Goal: Task Accomplishment & Management: Use online tool/utility

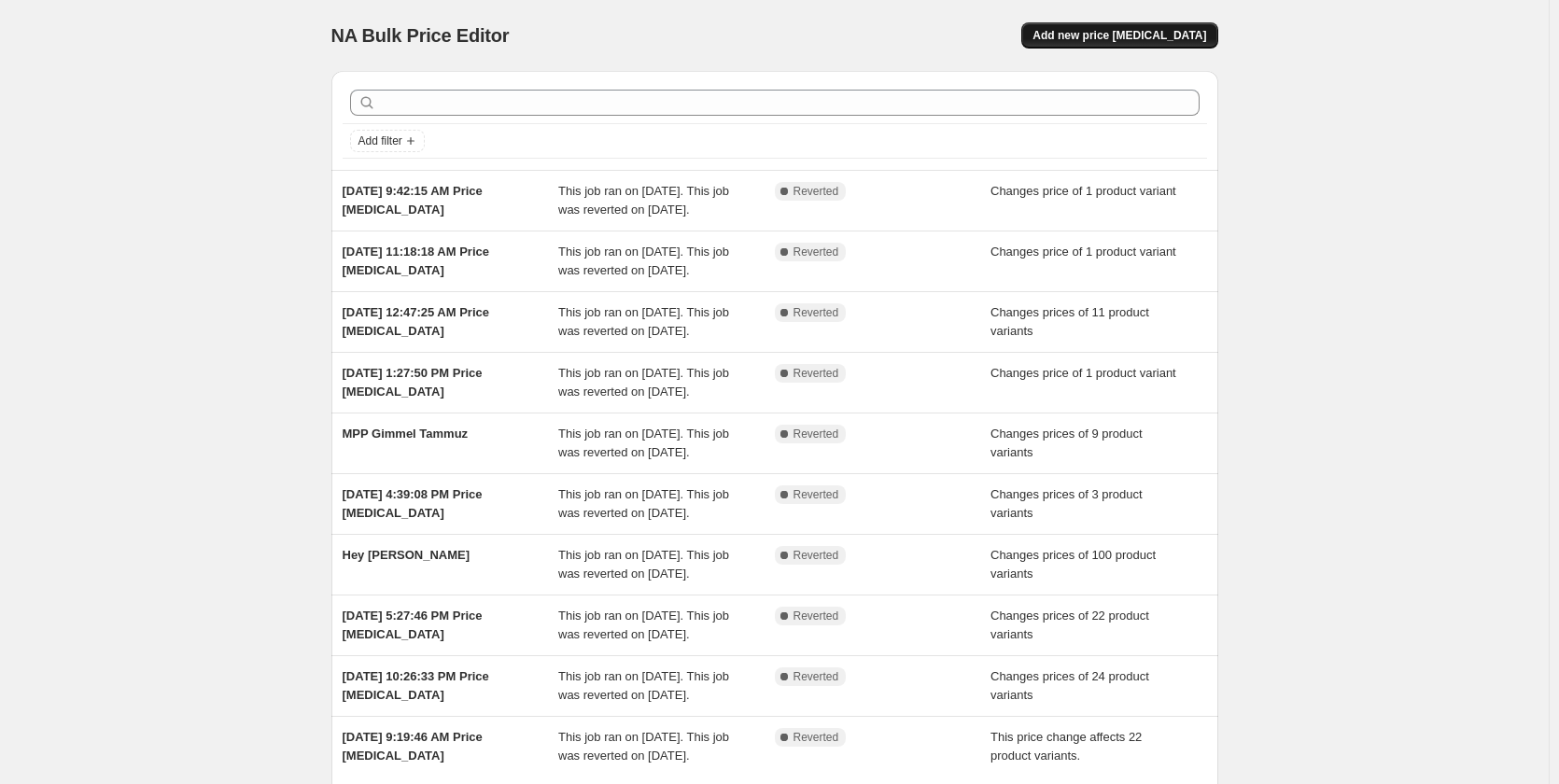
click at [1127, 34] on span "Add new price [MEDICAL_DATA]" at bounding box center [1119, 35] width 174 height 15
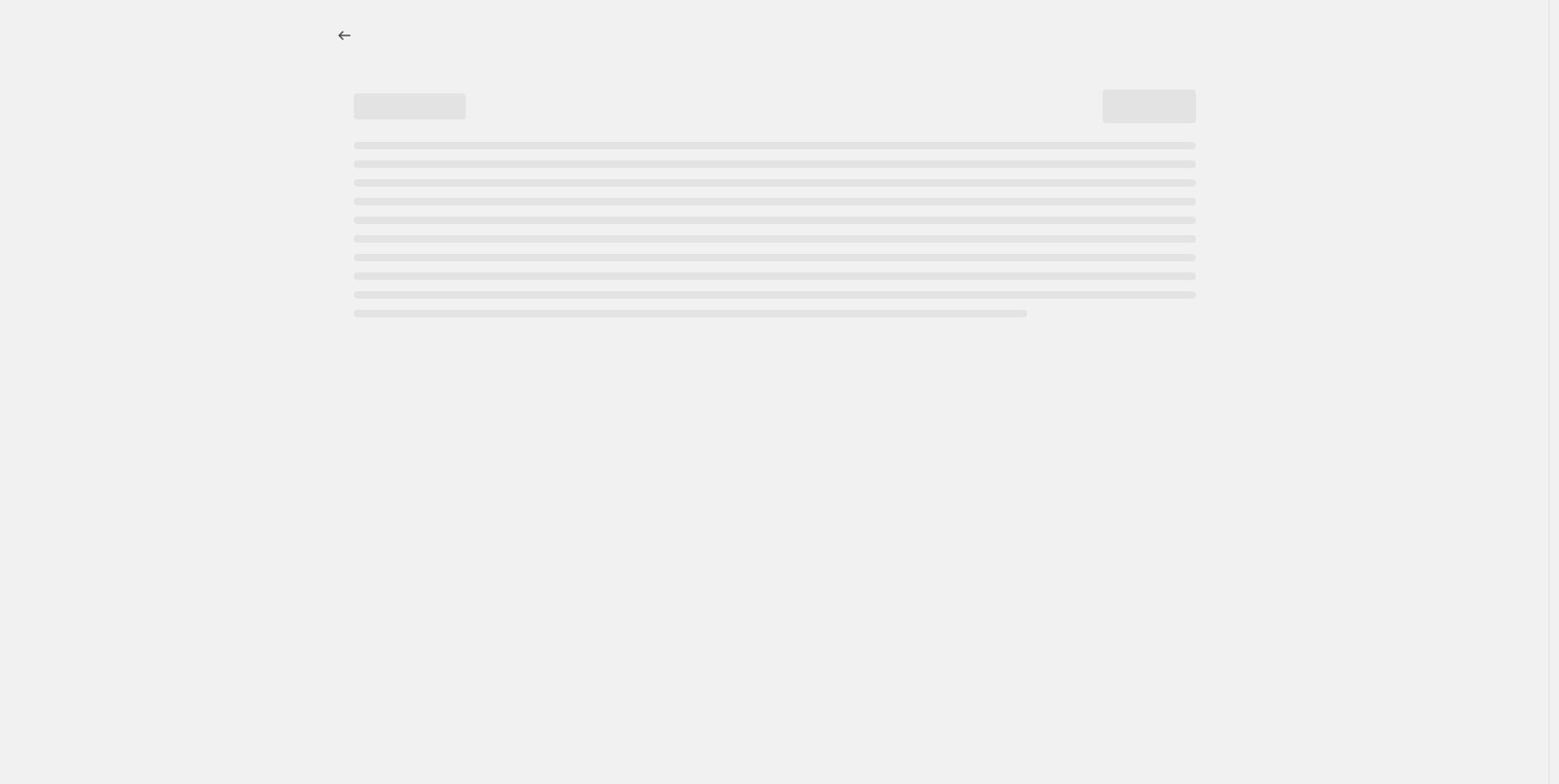
select select "percentage"
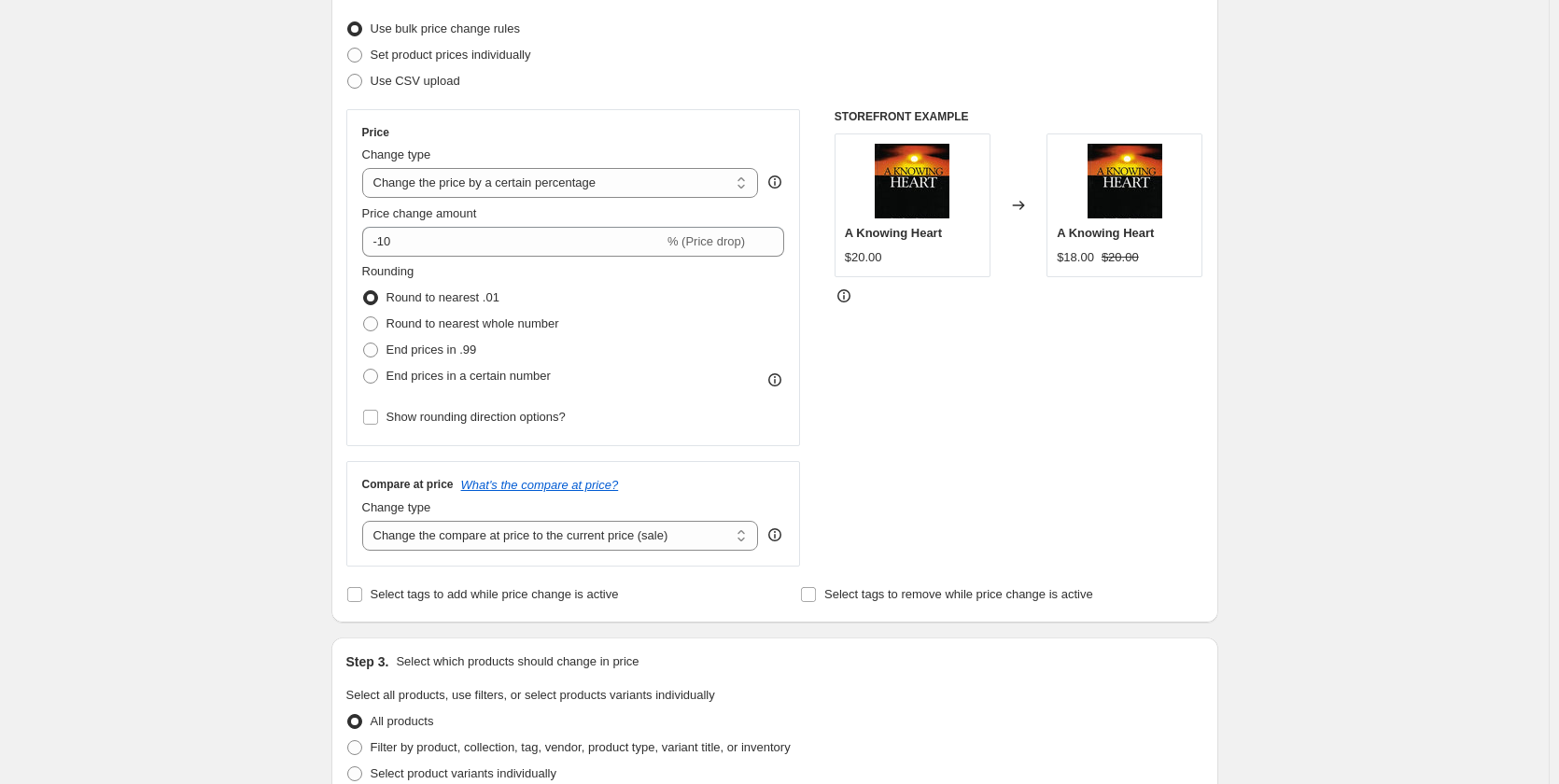
scroll to position [280, 0]
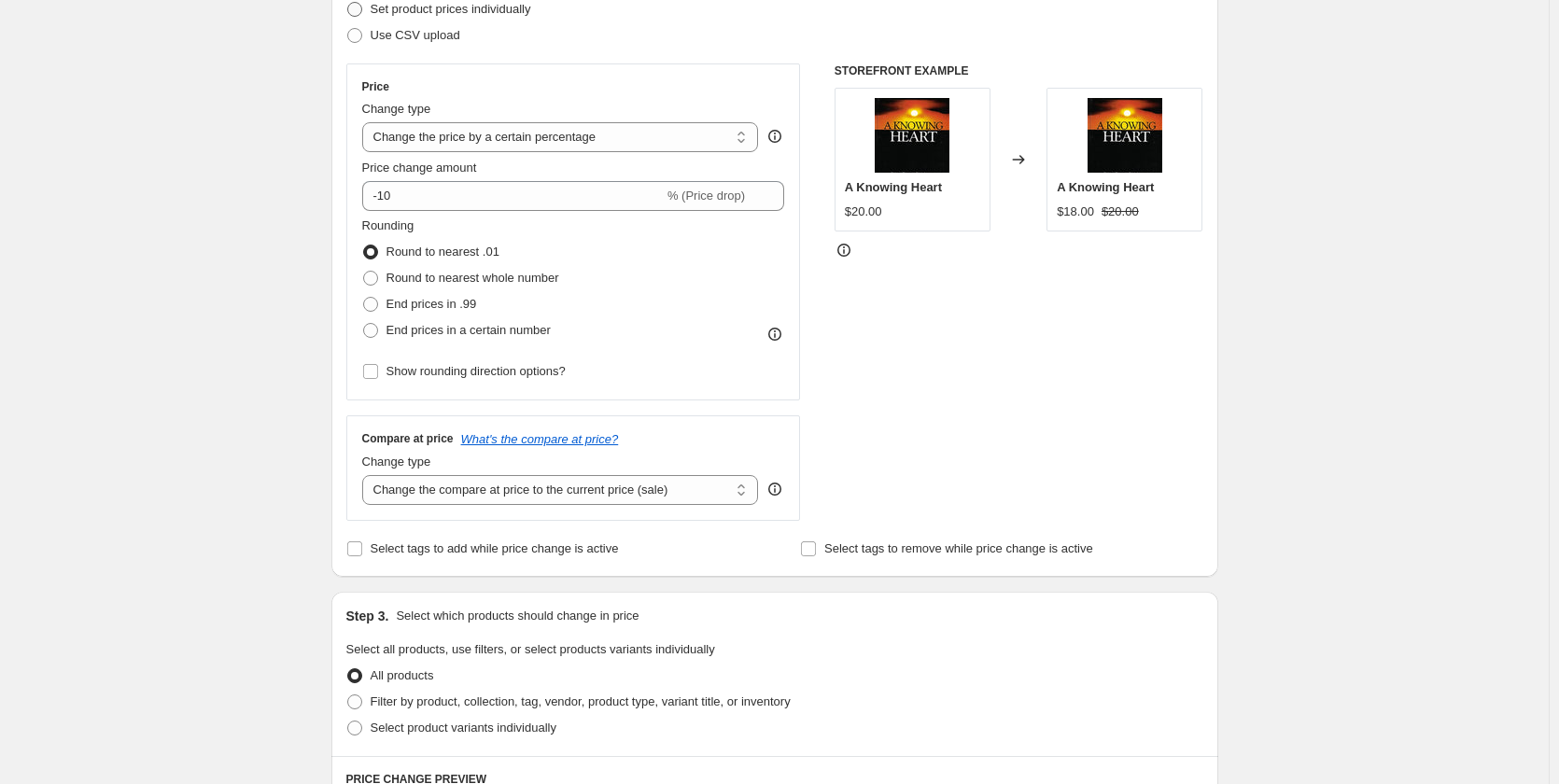
click at [413, 12] on span "Set product prices individually" at bounding box center [450, 9] width 160 height 14
click at [348, 3] on input "Set product prices individually" at bounding box center [347, 2] width 1 height 1
radio input "true"
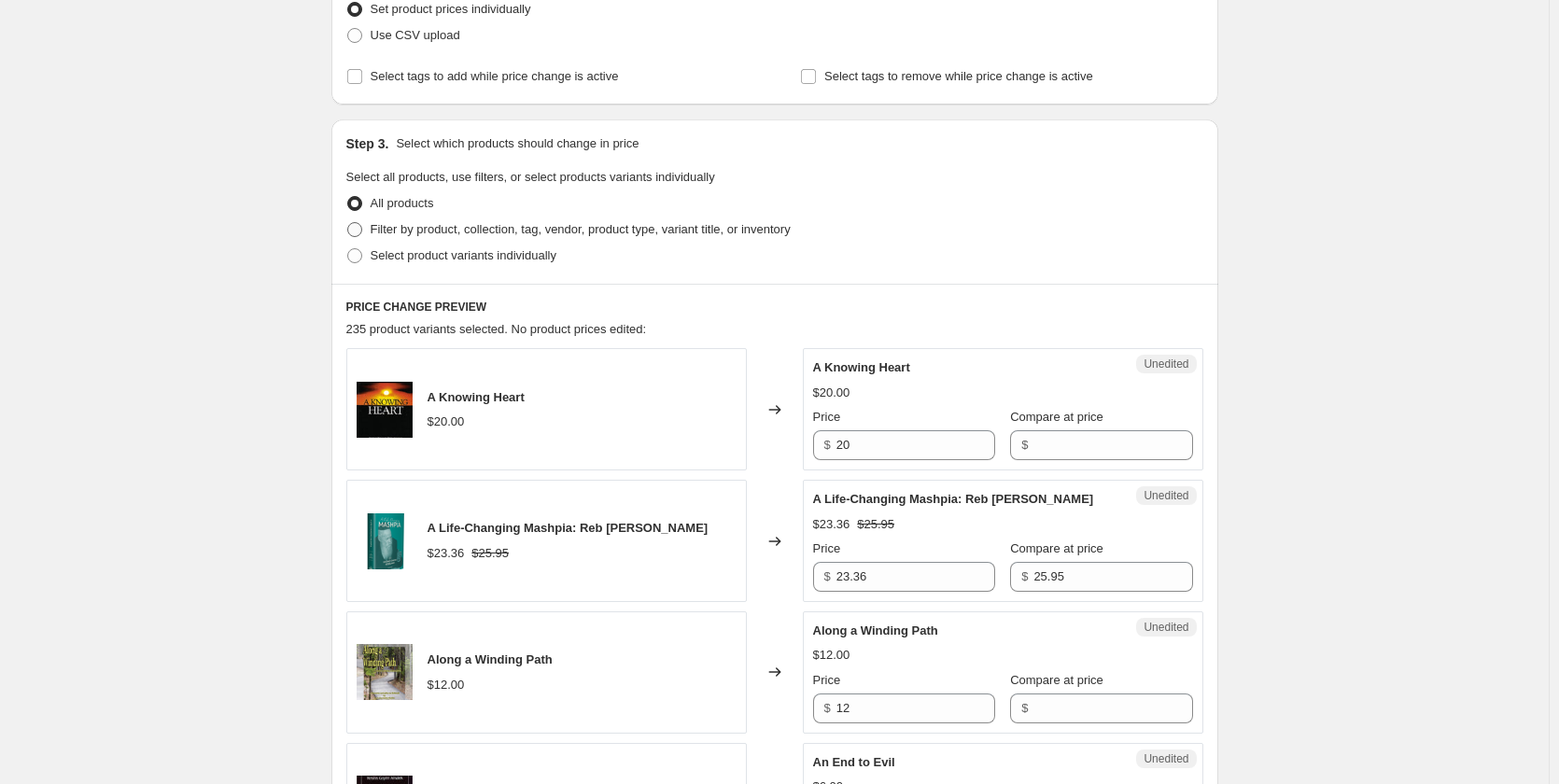
click at [417, 230] on span "Filter by product, collection, tag, vendor, product type, variant title, or inv…" at bounding box center [580, 229] width 420 height 14
click at [348, 223] on input "Filter by product, collection, tag, vendor, product type, variant title, or inv…" at bounding box center [347, 222] width 1 height 1
radio input "true"
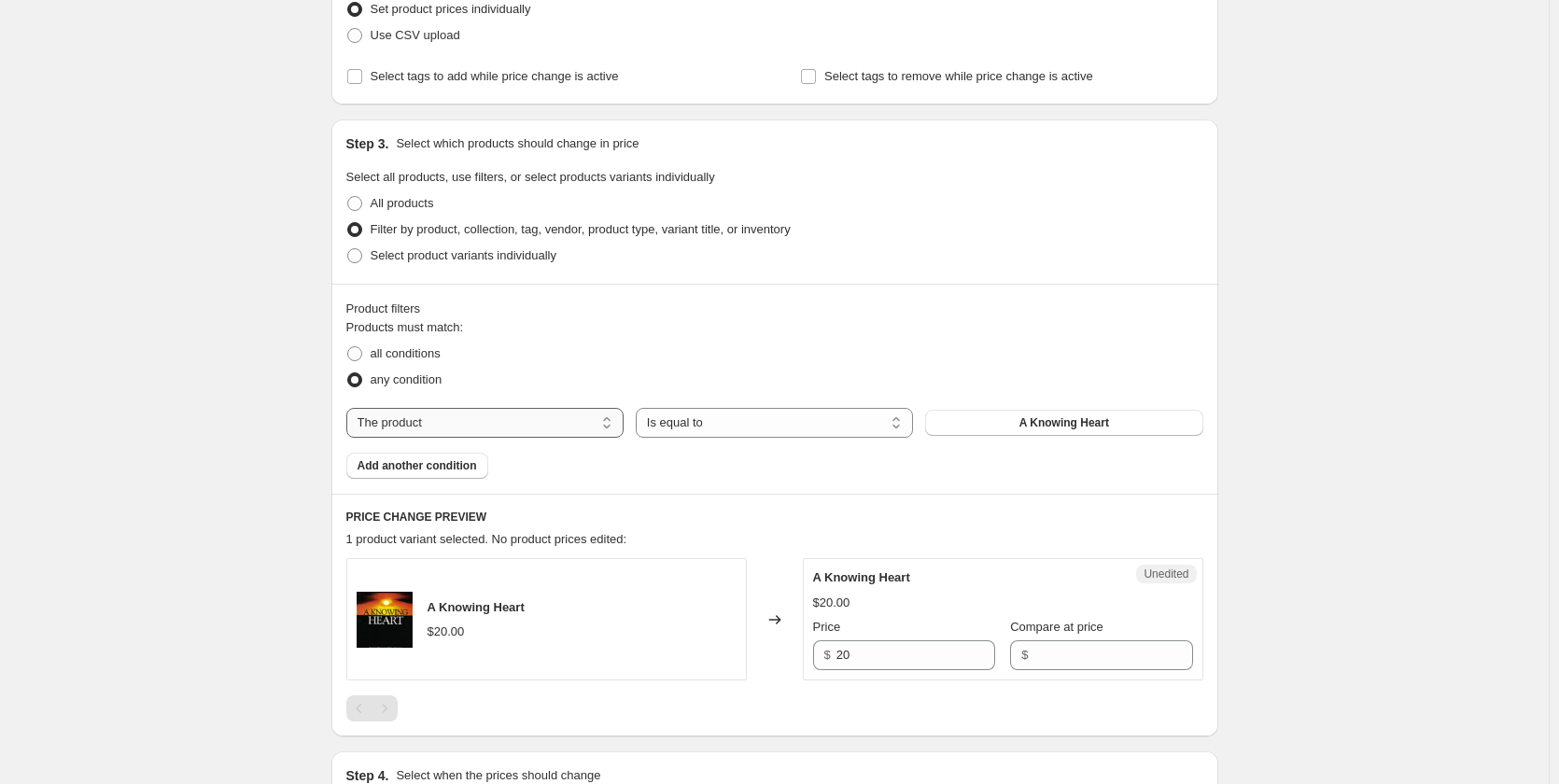
click at [519, 420] on select "The product The product's collection The product's vendor The product's type Th…" at bounding box center [484, 422] width 277 height 30
click at [481, 425] on select "The product The product's collection The product's vendor The product's type Th…" at bounding box center [484, 422] width 277 height 30
click at [726, 420] on select "Is equal to Is not equal to" at bounding box center [774, 422] width 277 height 30
click at [490, 411] on select "The product The product's collection The product's vendor The product's type Th…" at bounding box center [484, 422] width 277 height 30
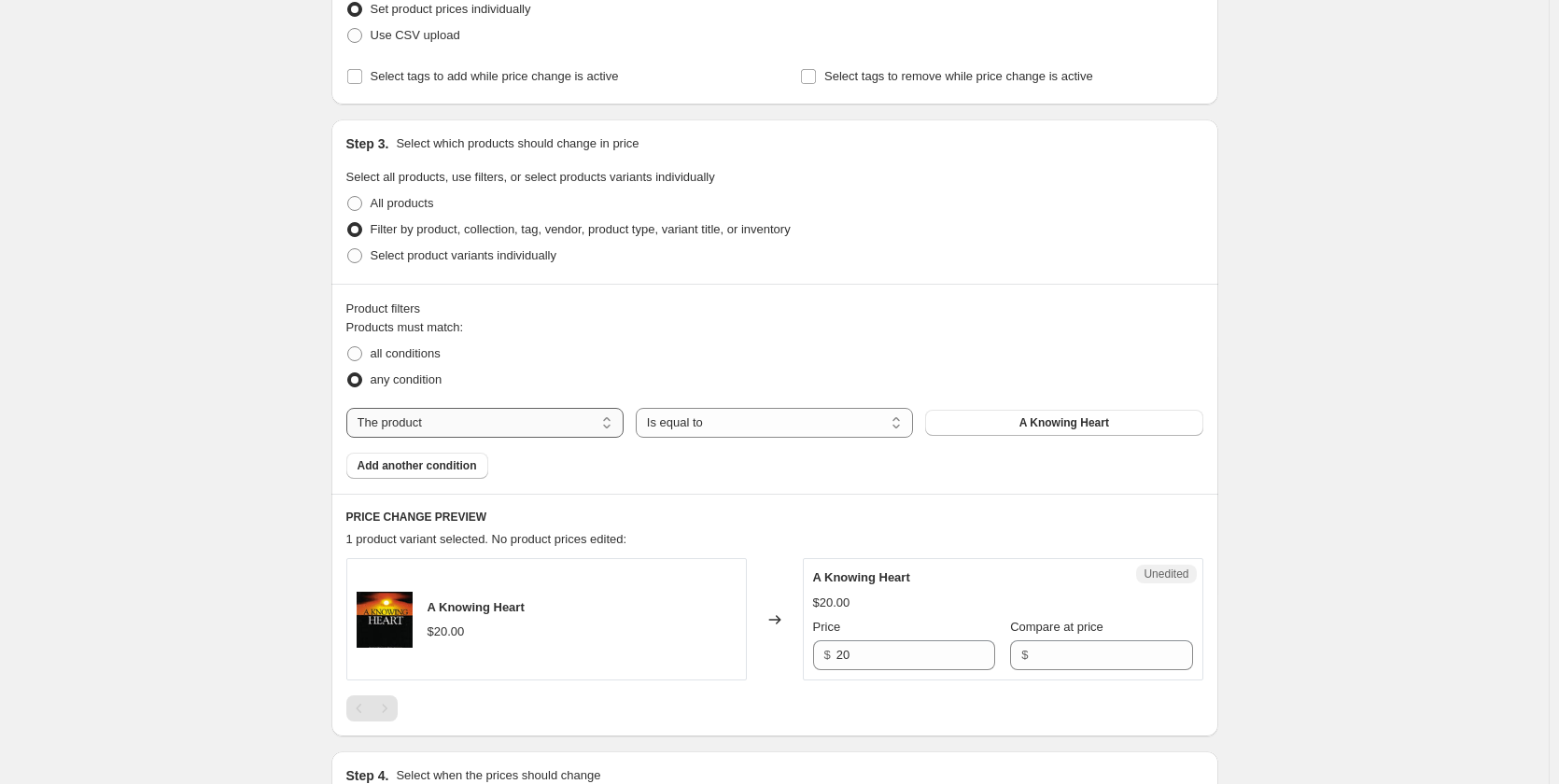
select select "collection"
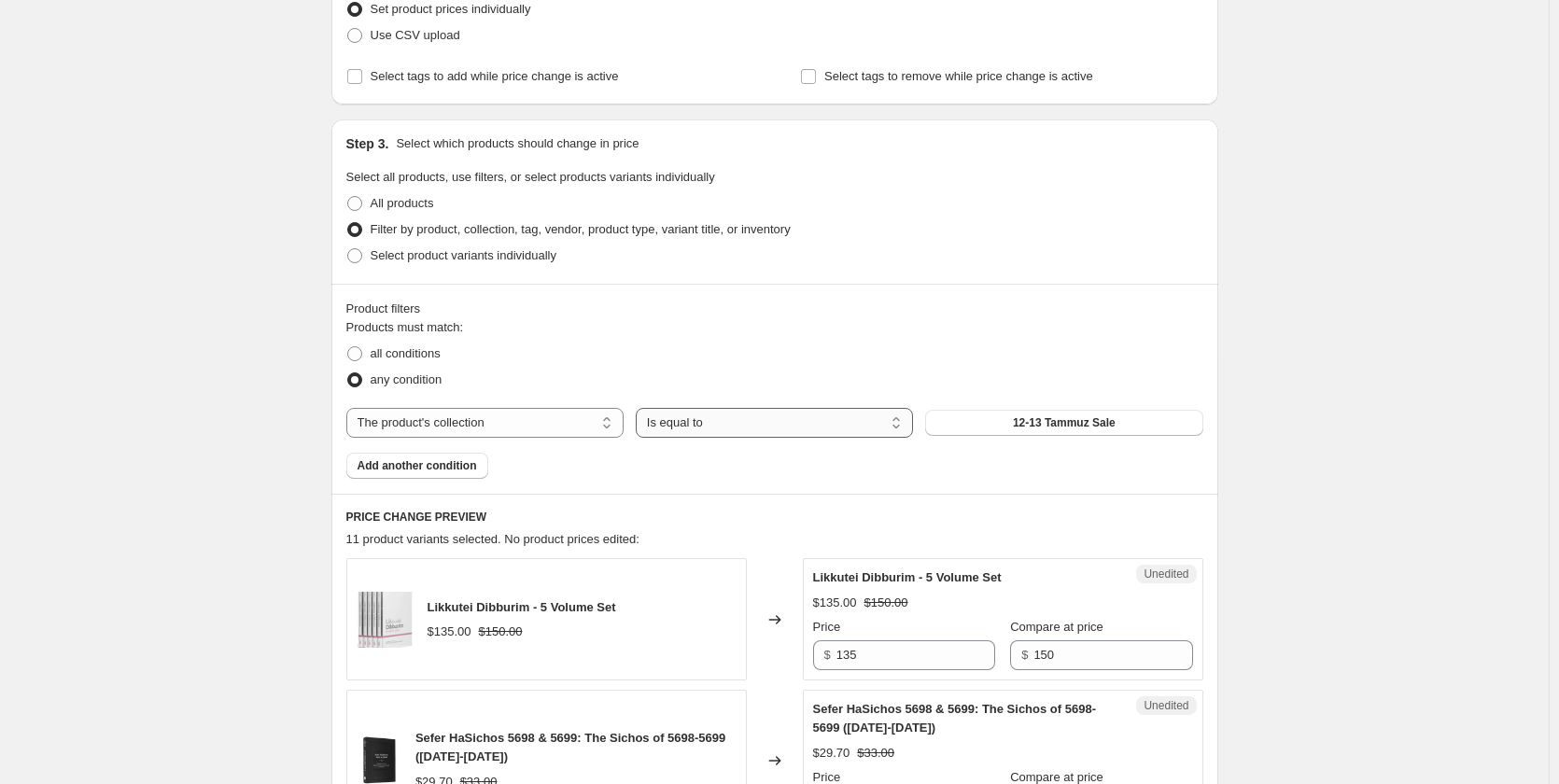
click at [789, 426] on select "Is equal to Is not equal to" at bounding box center [774, 422] width 277 height 30
click at [826, 427] on select "Is equal to Is not equal to" at bounding box center [774, 422] width 277 height 30
click at [973, 429] on button "12-13 Tammuz Sale" at bounding box center [1063, 422] width 277 height 26
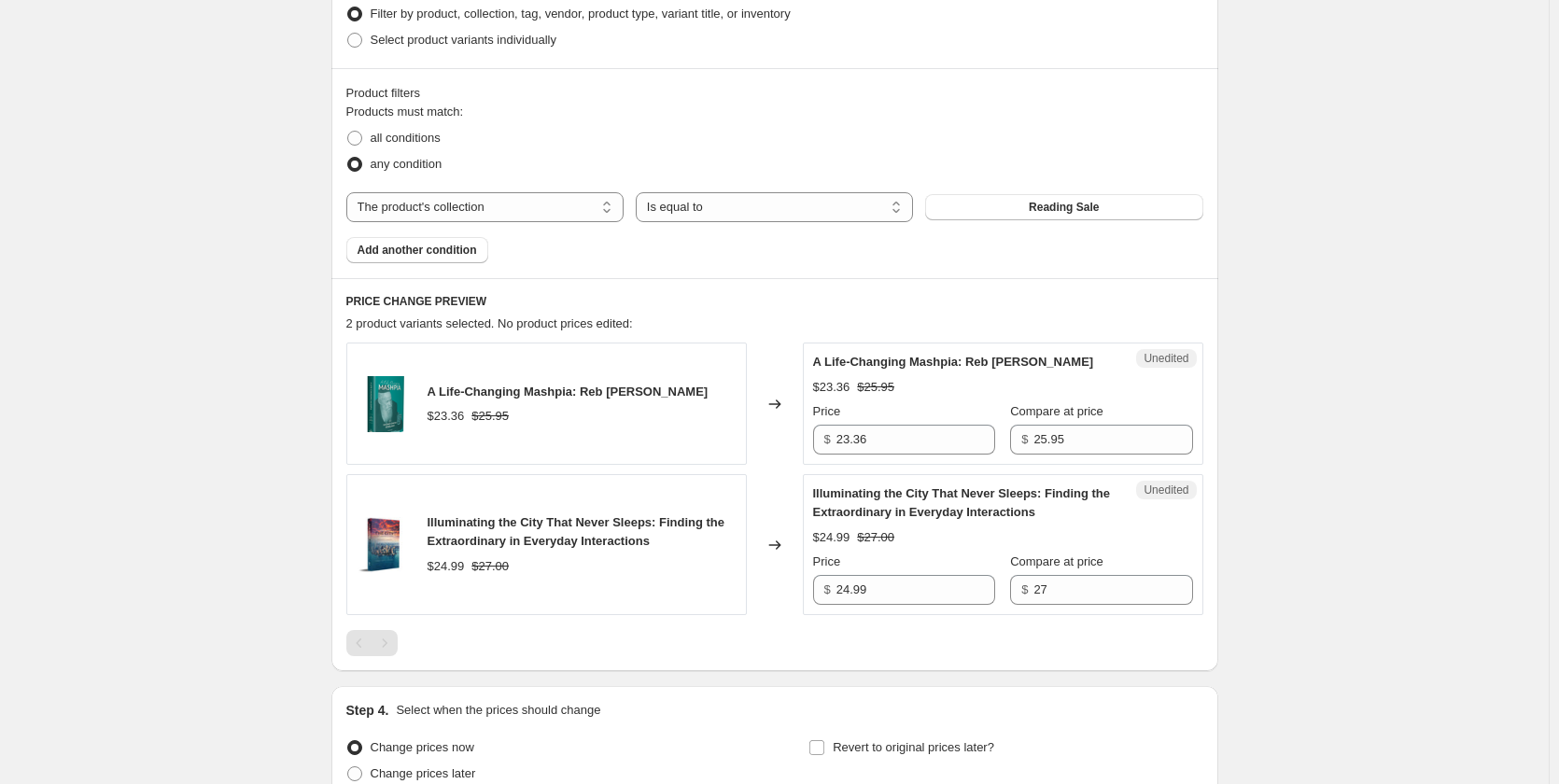
scroll to position [560, 0]
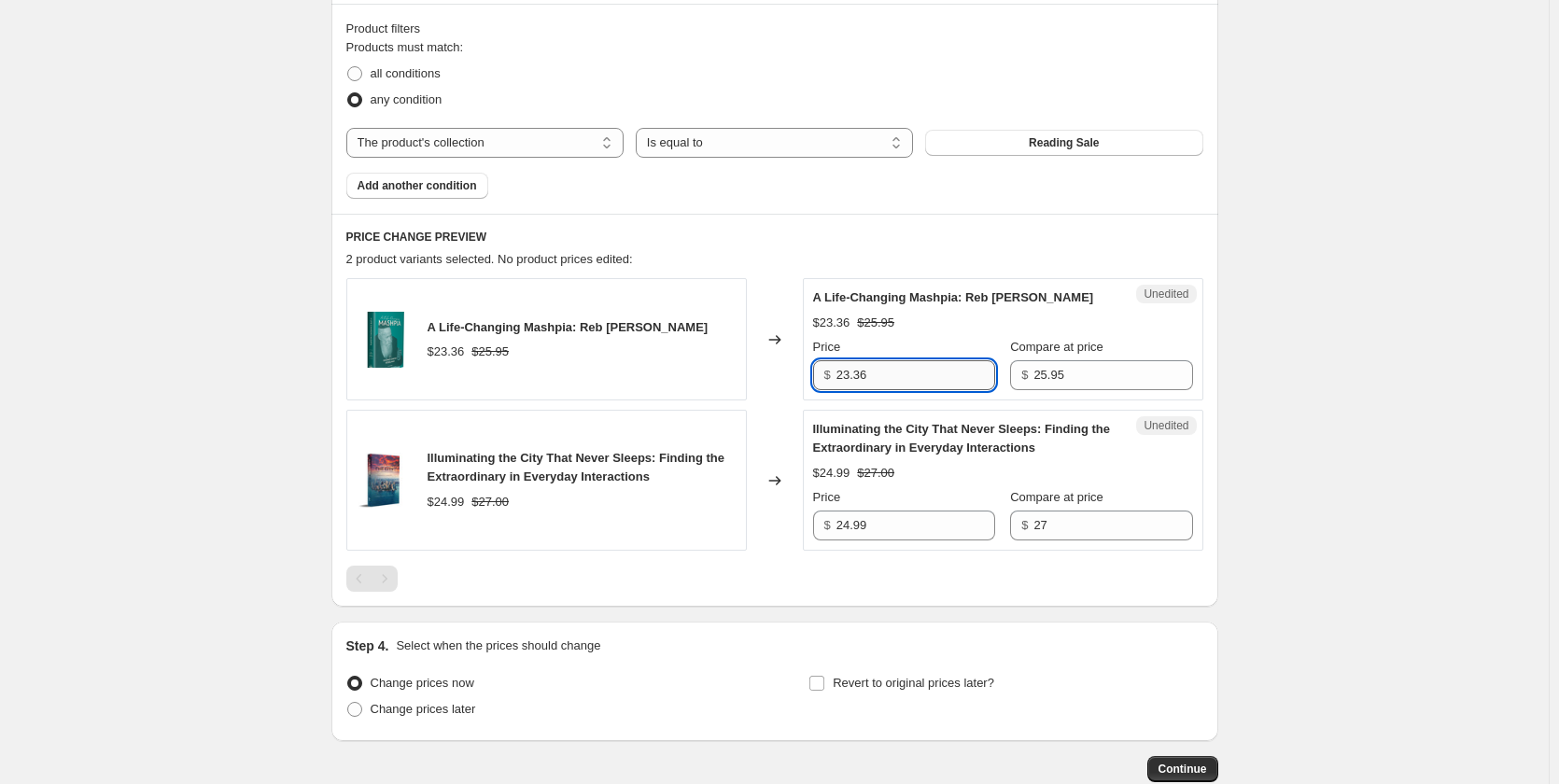
click at [893, 390] on input "23.36" at bounding box center [915, 375] width 158 height 30
type input "22.05"
click at [1378, 425] on div "Create new price [MEDICAL_DATA]. This page is ready Create new price [MEDICAL_D…" at bounding box center [774, 168] width 1548 height 1456
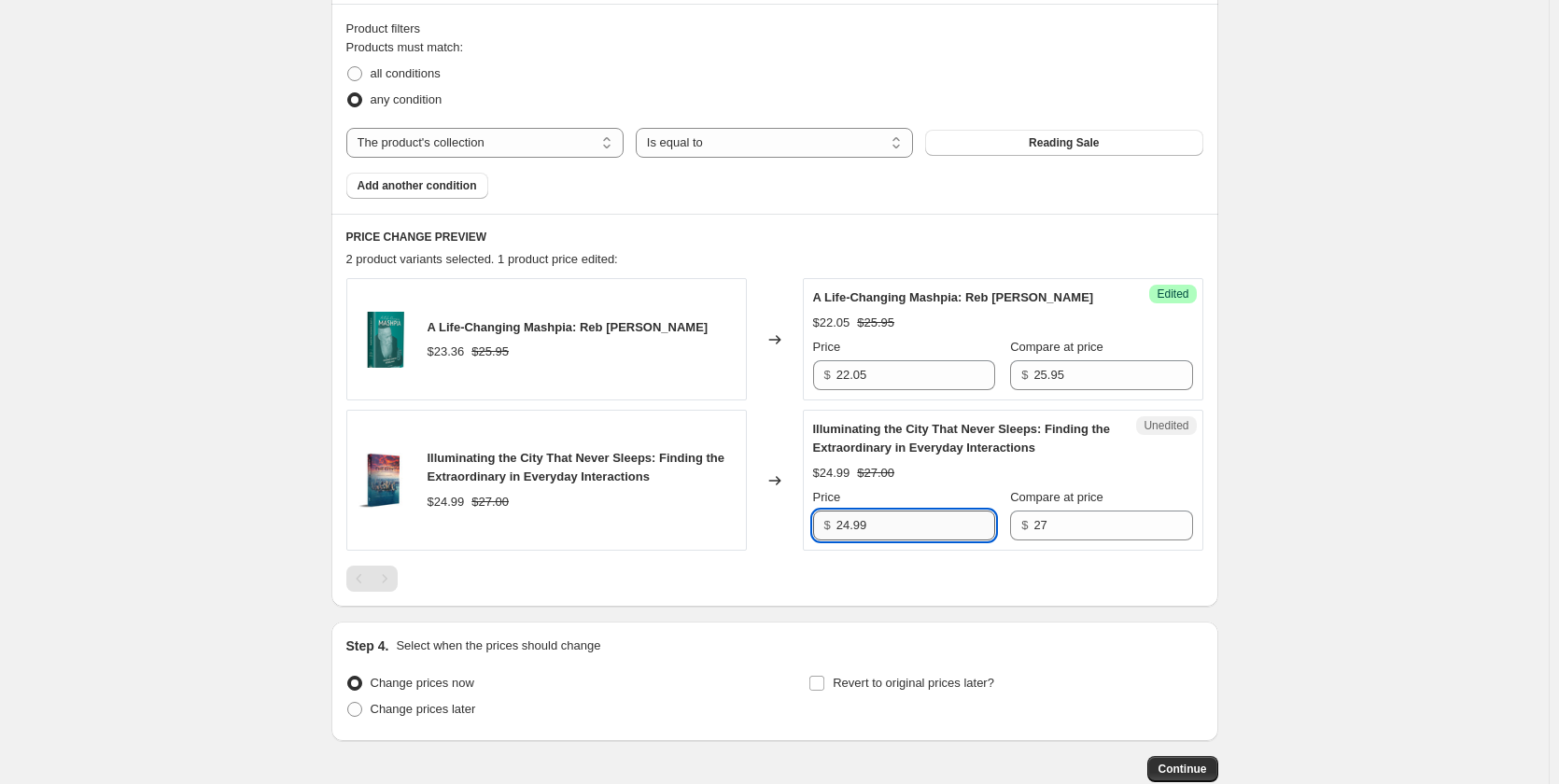
click at [862, 541] on input "24.99" at bounding box center [915, 524] width 158 height 30
type input "22.95"
click at [1365, 564] on div "Create new price [MEDICAL_DATA]. This page is ready Create new price [MEDICAL_D…" at bounding box center [774, 168] width 1548 height 1456
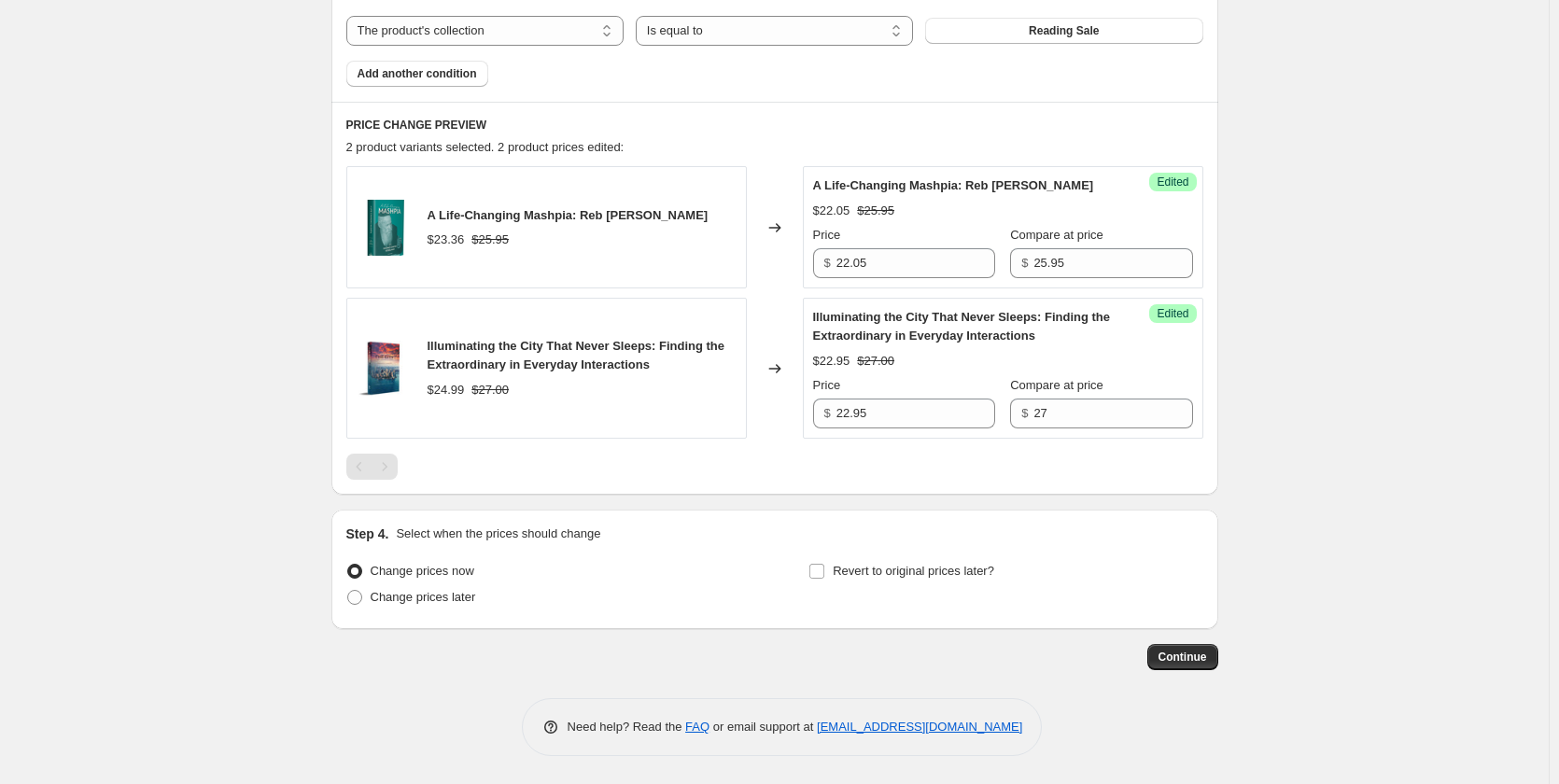
scroll to position [690, 0]
click at [402, 594] on span "Change prices later" at bounding box center [423, 596] width 105 height 14
click at [348, 590] on input "Change prices later" at bounding box center [347, 589] width 1 height 1
radio input "true"
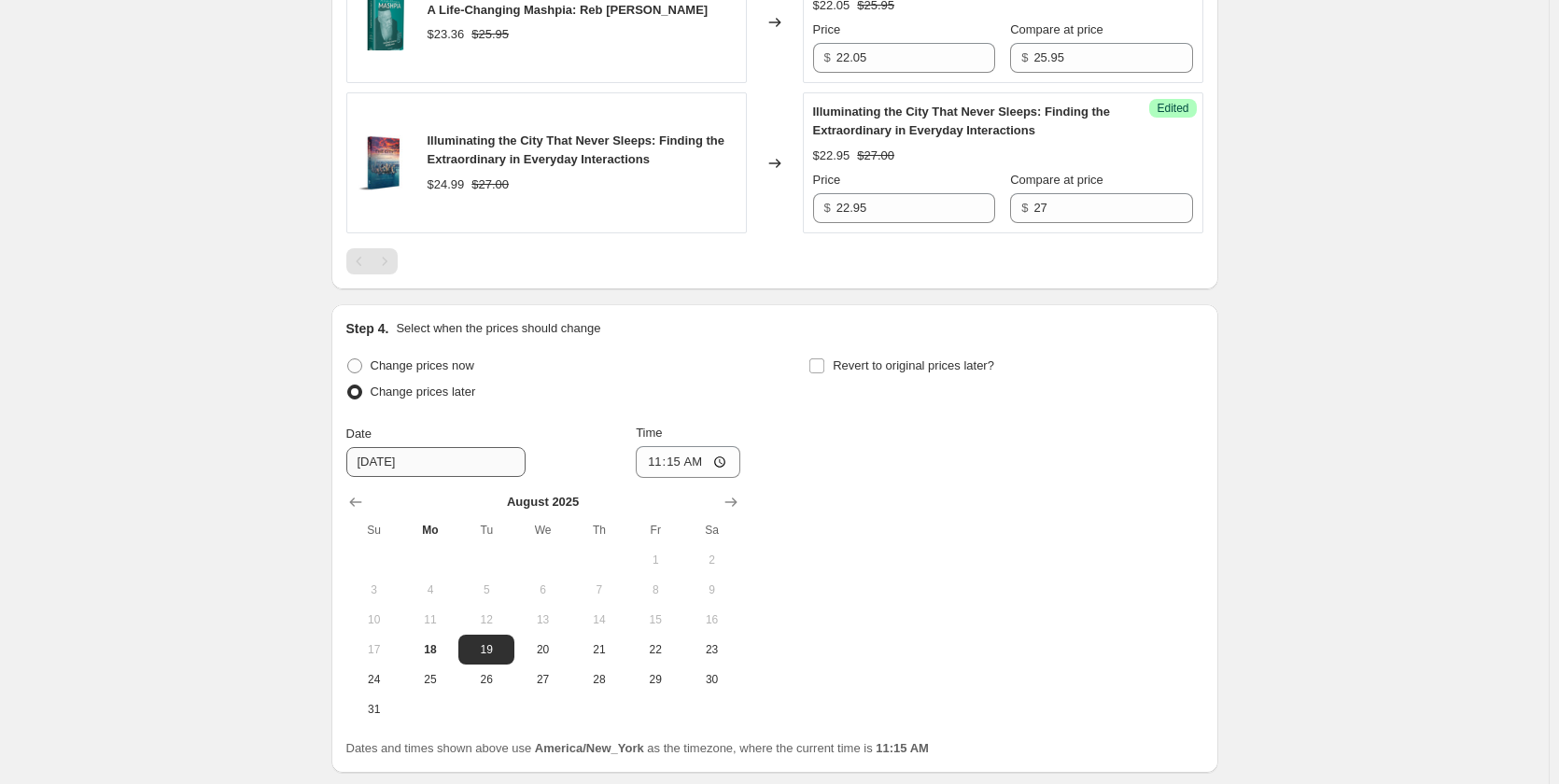
scroll to position [970, 0]
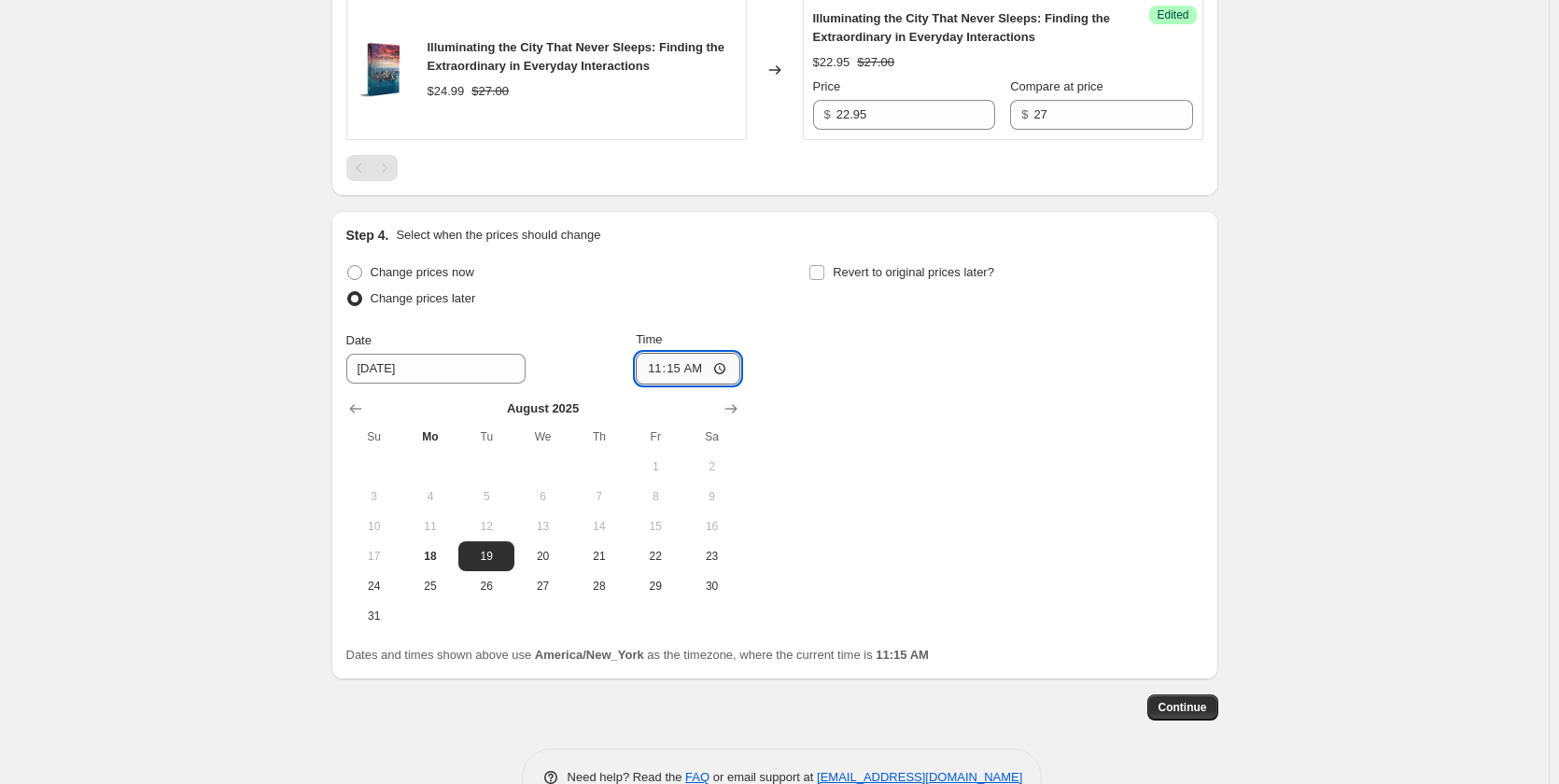
click at [649, 384] on input "11:15" at bounding box center [687, 368] width 105 height 32
type input "10:00"
click at [929, 412] on div "Change prices now Change prices later Date [DATE] Time 10:00 [DATE] Su Mo Tu We…" at bounding box center [775, 445] width 857 height 371
click at [489, 564] on span "19" at bounding box center [486, 556] width 41 height 15
click at [825, 280] on input "Revert to original prices later?" at bounding box center [817, 272] width 15 height 15
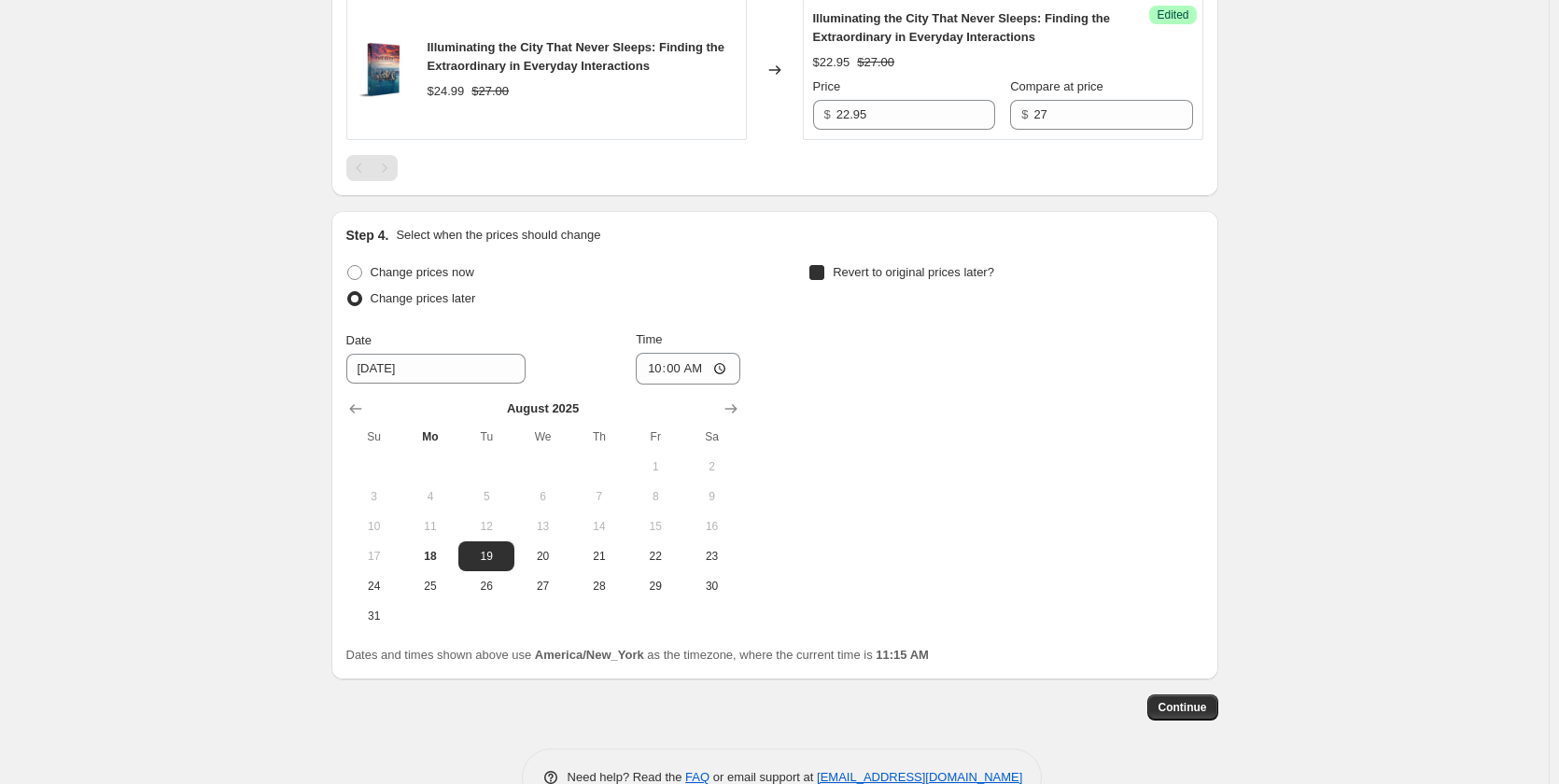
checkbox input "true"
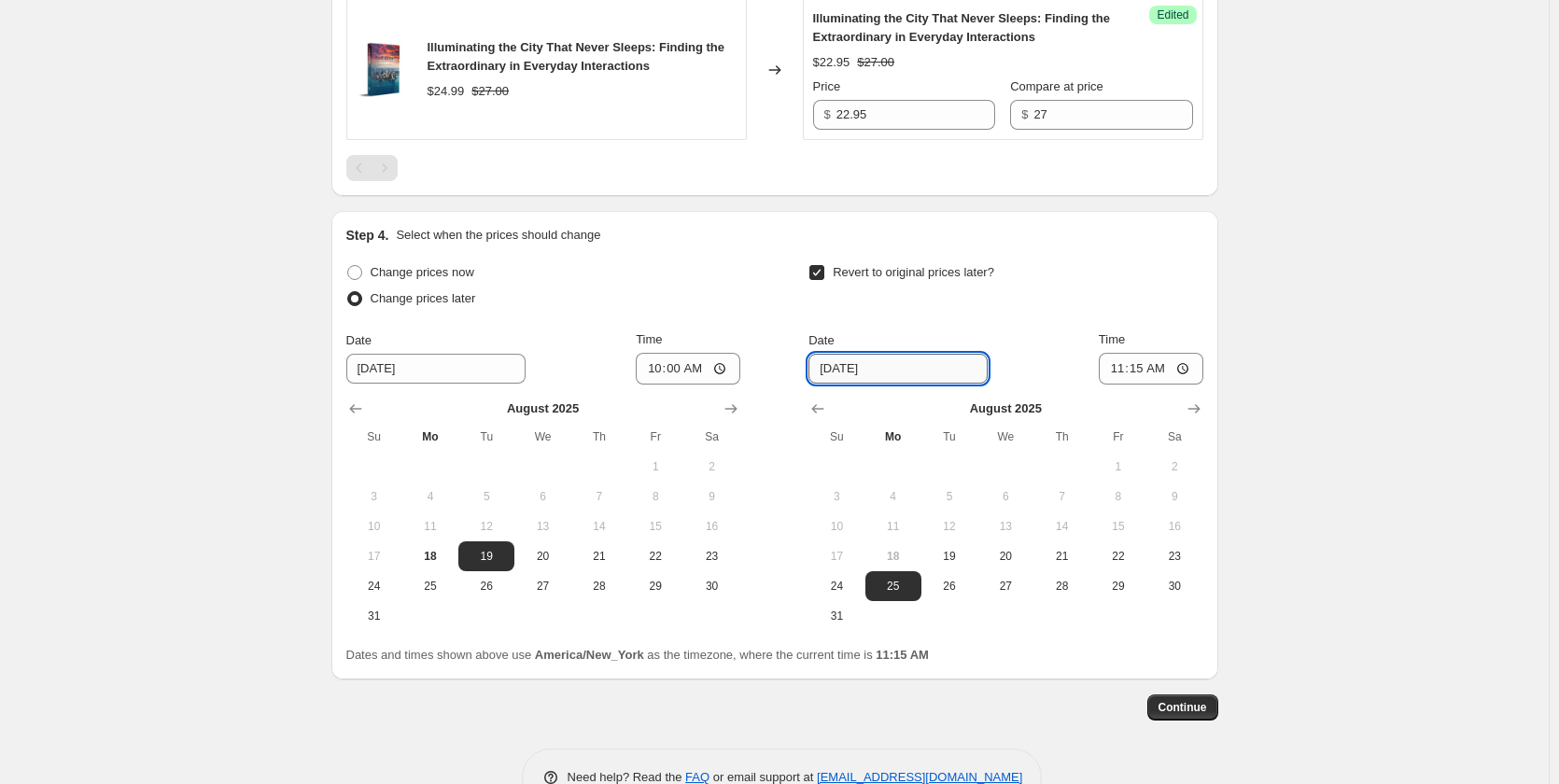
click at [882, 383] on input "[DATE]" at bounding box center [897, 368] width 179 height 30
click at [826, 383] on input "[DATE]" at bounding box center [897, 368] width 179 height 30
click at [830, 350] on label "Date" at bounding box center [821, 340] width 25 height 18
click at [830, 367] on input "[DATE]" at bounding box center [897, 368] width 179 height 30
click at [833, 383] on input "[DATE]" at bounding box center [897, 368] width 179 height 30
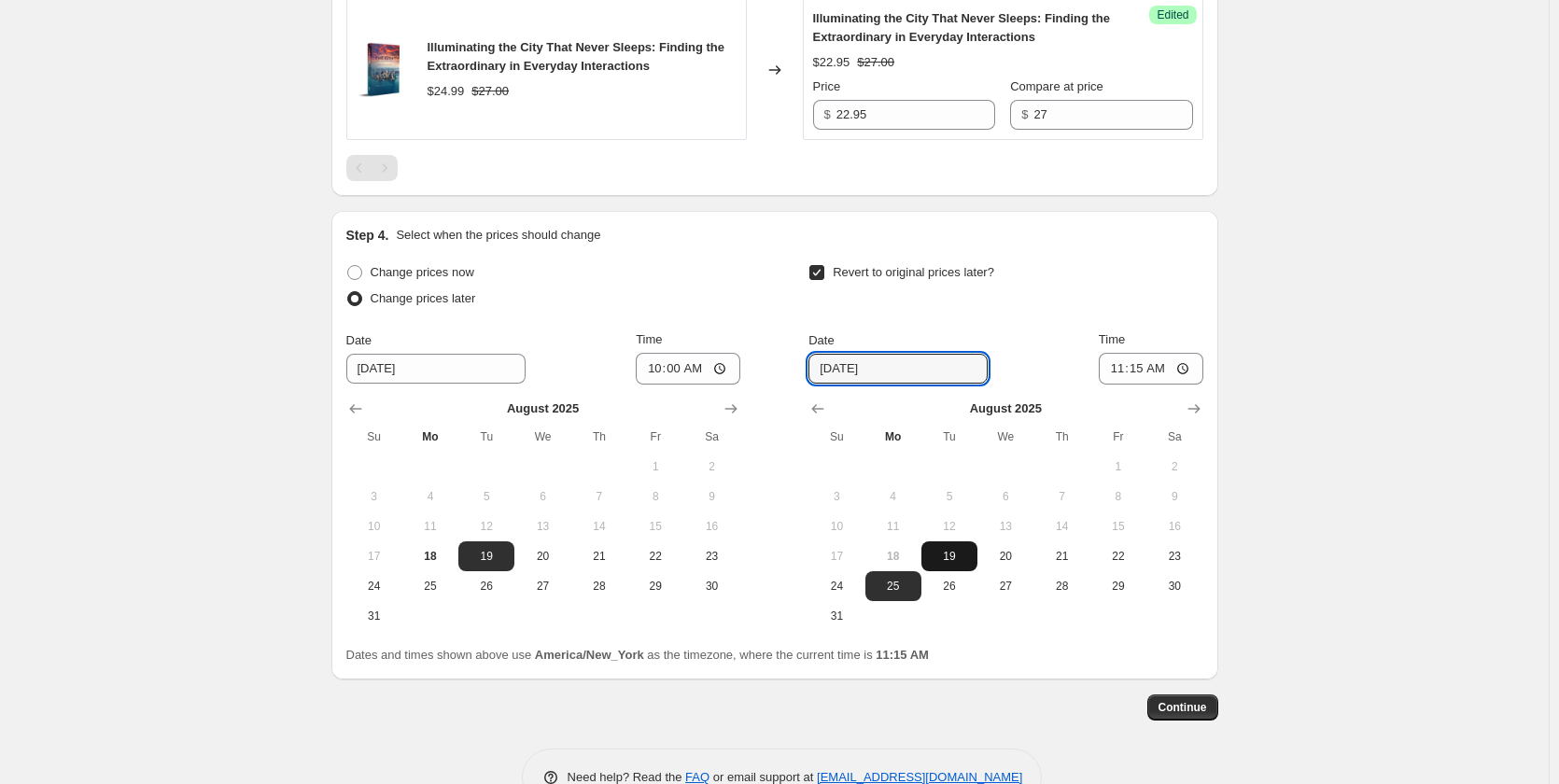
click at [962, 564] on span "19" at bounding box center [949, 556] width 41 height 15
type input "[DATE]"
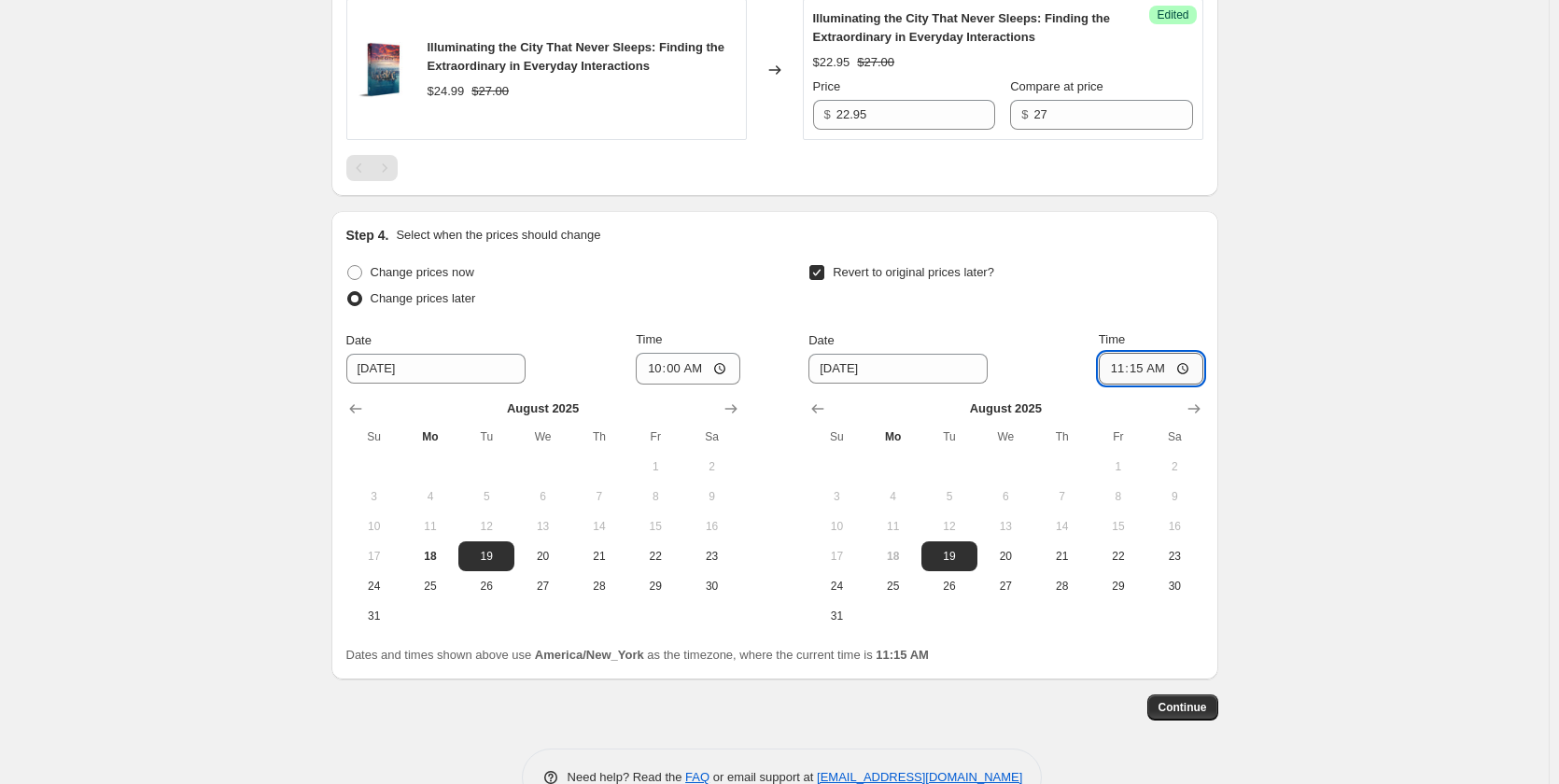
click at [1127, 384] on input "11:15" at bounding box center [1151, 368] width 105 height 32
type input "14:00"
click at [1176, 715] on span "Continue" at bounding box center [1182, 707] width 49 height 15
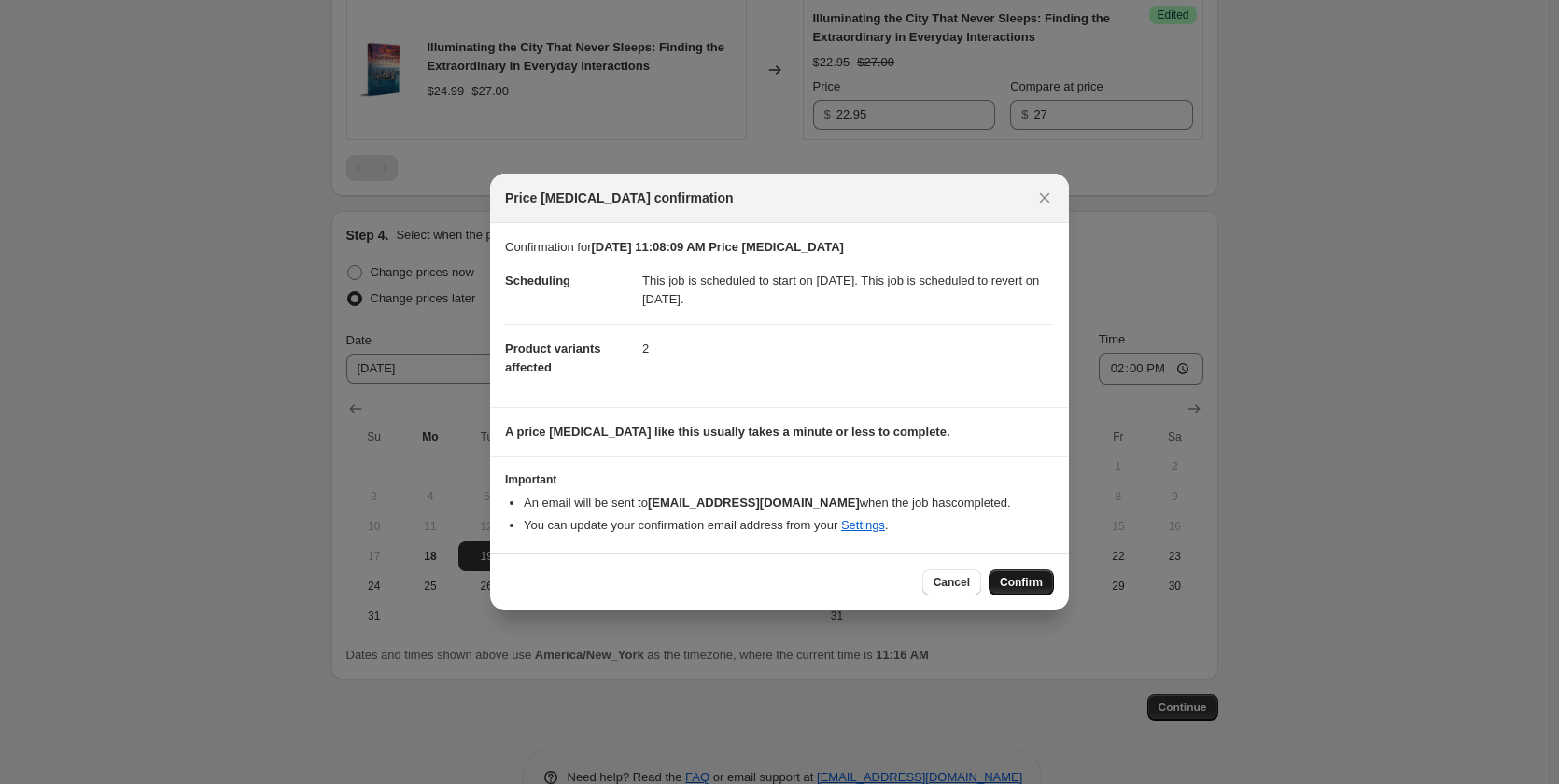
click at [1029, 583] on span "Confirm" at bounding box center [1021, 583] width 43 height 15
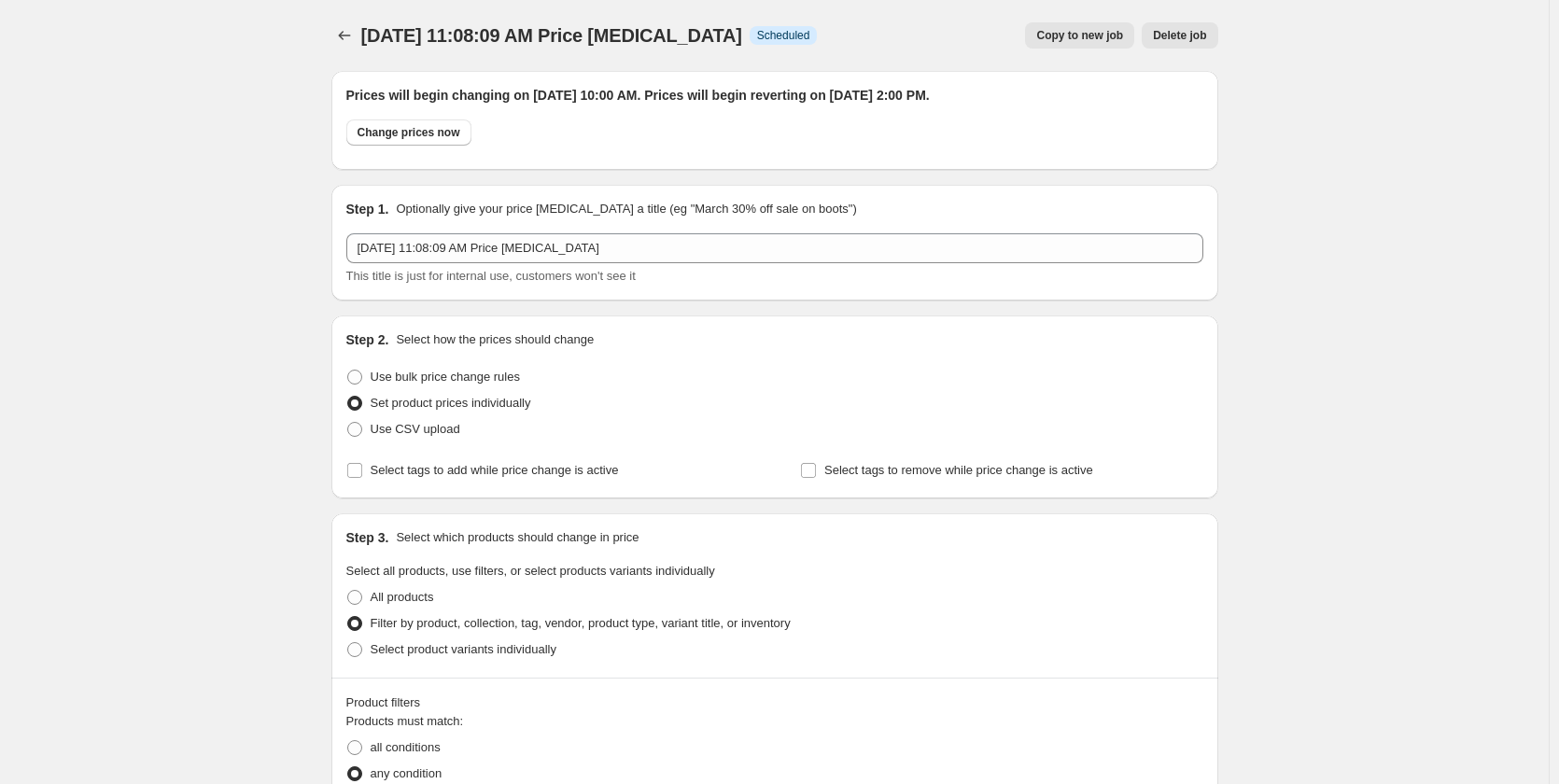
scroll to position [970, 0]
